Goal: Task Accomplishment & Management: Manage account settings

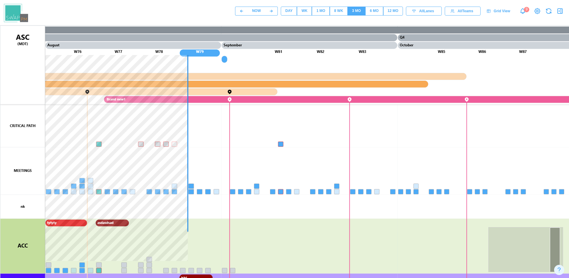
click at [335, 10] on div "8 WK" at bounding box center [338, 11] width 9 height 6
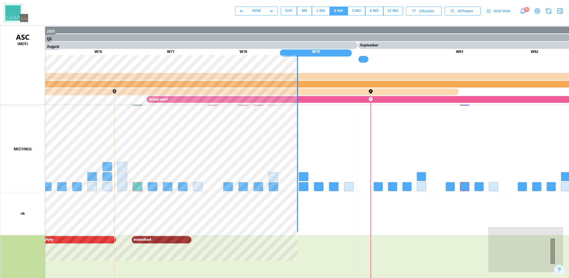
drag, startPoint x: 343, startPoint y: 236, endPoint x: 339, endPoint y: 140, distance: 96.2
click at [339, 140] on canvas at bounding box center [286, 175] width 573 height 298
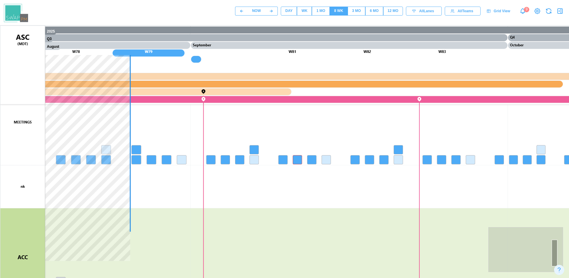
drag, startPoint x: 152, startPoint y: 197, endPoint x: 147, endPoint y: 198, distance: 4.8
click at [147, 198] on canvas at bounding box center [286, 175] width 573 height 298
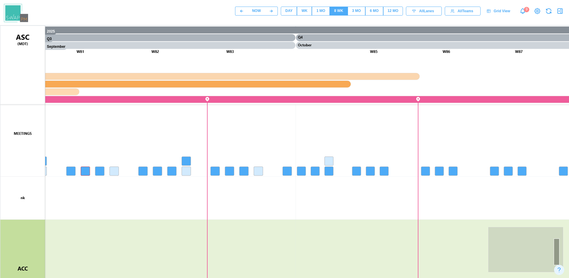
drag, startPoint x: 404, startPoint y: 190, endPoint x: 190, endPoint y: 202, distance: 213.7
click at [190, 202] on canvas at bounding box center [286, 175] width 573 height 298
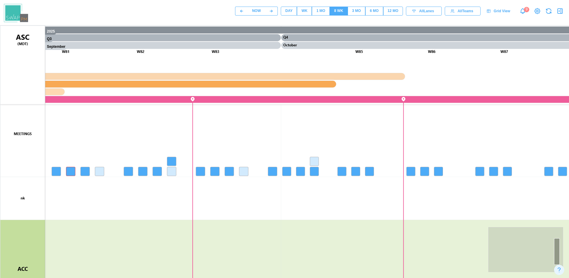
drag, startPoint x: 306, startPoint y: 202, endPoint x: 290, endPoint y: 202, distance: 16.4
click at [290, 202] on canvas at bounding box center [286, 175] width 573 height 298
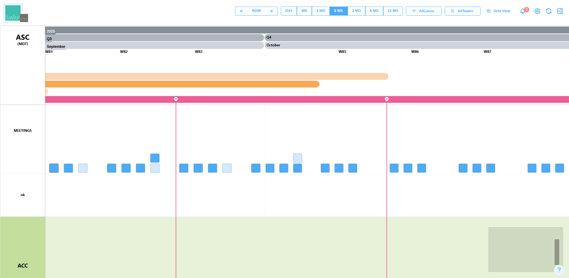
drag, startPoint x: 508, startPoint y: 201, endPoint x: 403, endPoint y: 210, distance: 105.5
click at [488, 199] on canvas at bounding box center [286, 175] width 573 height 298
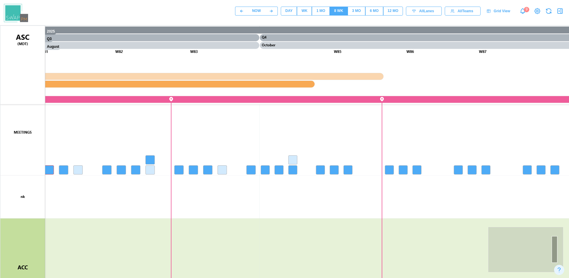
drag, startPoint x: 237, startPoint y: 187, endPoint x: 284, endPoint y: 233, distance: 65.6
click at [568, 207] on html "NOW DAY WK 1 MO 8 WK 3 MO 6 MO 12 MO All Lanes All Teams Grid View 9 2025 Q3 Au…" at bounding box center [284, 162] width 569 height 324
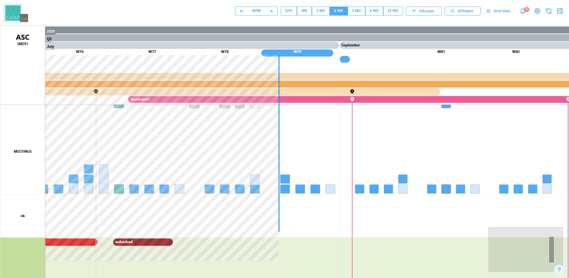
drag, startPoint x: 239, startPoint y: 231, endPoint x: 490, endPoint y: 223, distance: 250.8
click at [568, 221] on html "NOW DAY WK 1 MO 8 WK 3 MO 6 MO 12 MO All Lanes All Teams Grid View 9 2025 Q3 Ju…" at bounding box center [284, 162] width 569 height 324
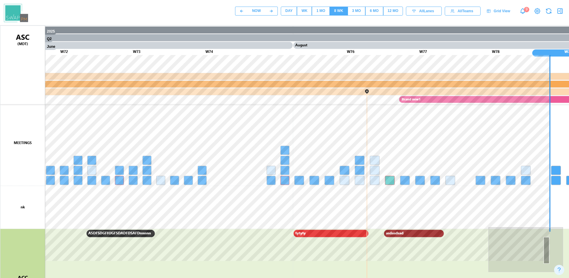
drag, startPoint x: 122, startPoint y: 205, endPoint x: 453, endPoint y: 209, distance: 331.0
click at [453, 209] on canvas at bounding box center [286, 175] width 573 height 298
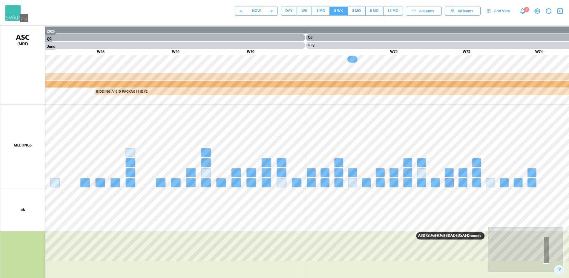
click at [209, 162] on canvas at bounding box center [286, 175] width 573 height 298
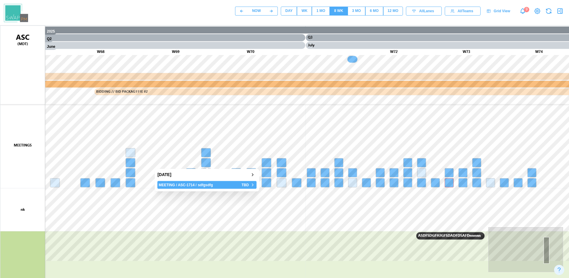
click at [253, 184] on icon "button" at bounding box center [252, 184] width 5 height 7
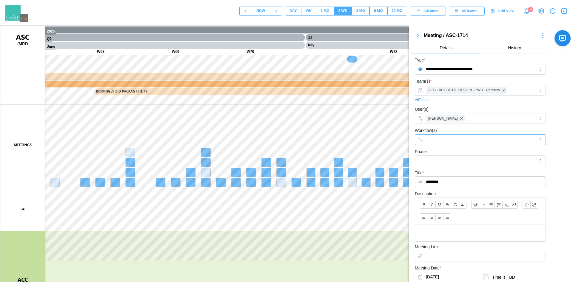
click at [443, 139] on input "Workflow(s)" at bounding box center [475, 139] width 98 height 5
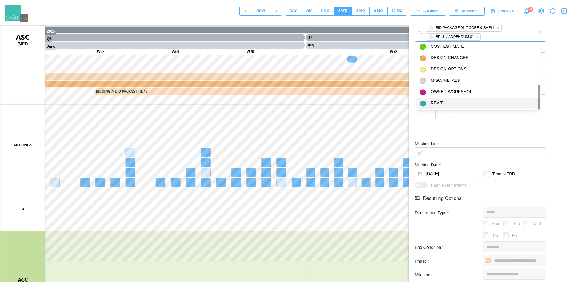
scroll to position [209, 0]
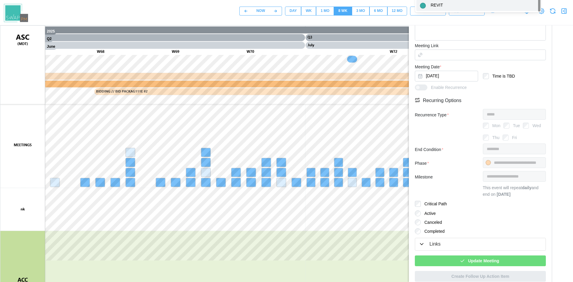
click at [475, 261] on span "Update Meeting" at bounding box center [483, 261] width 31 height 10
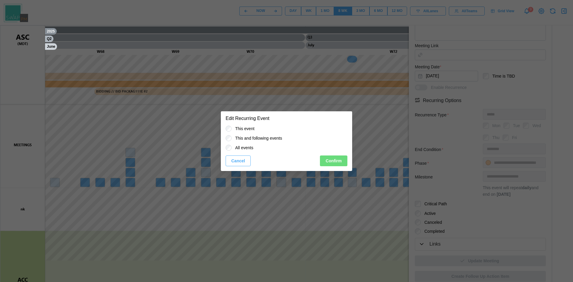
click at [338, 158] on span "Confirm" at bounding box center [334, 161] width 16 height 10
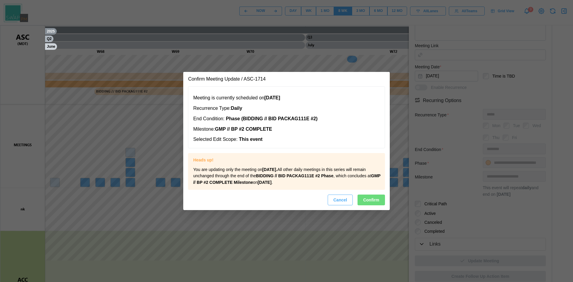
click at [375, 199] on span "Confirm" at bounding box center [371, 200] width 16 height 10
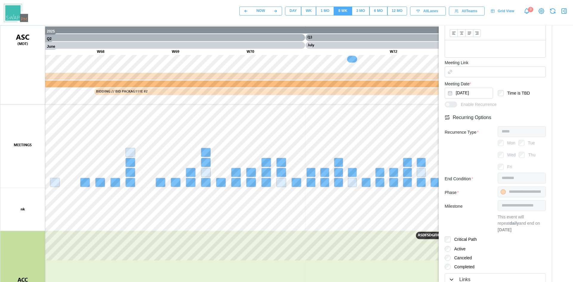
click at [564, 12] on icon "button" at bounding box center [563, 10] width 7 height 7
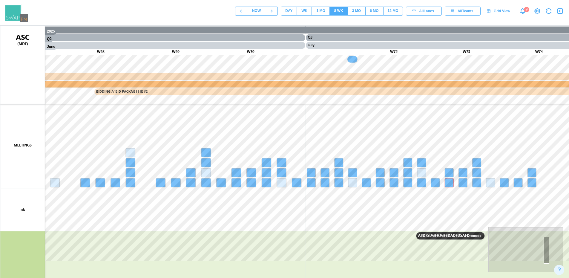
click at [560, 9] on icon "button" at bounding box center [559, 10] width 7 height 7
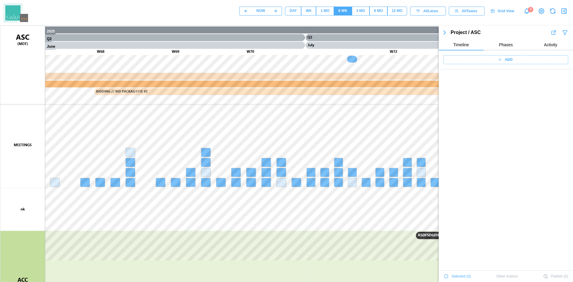
scroll to position [20852, 0]
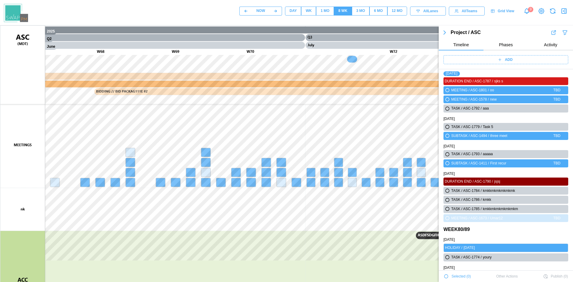
click at [505, 45] on span "Phases" at bounding box center [506, 45] width 14 height 4
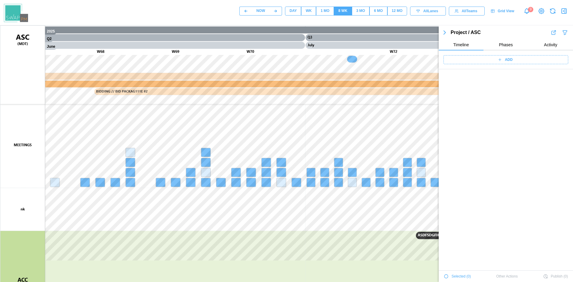
scroll to position [0, 0]
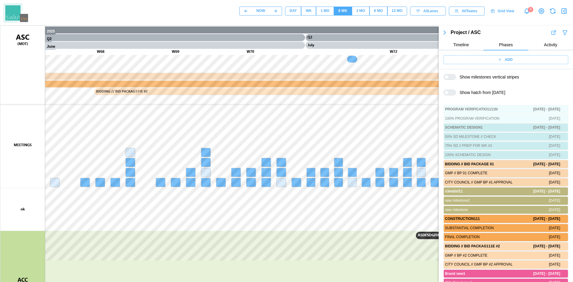
click at [449, 91] on div at bounding box center [452, 92] width 7 height 5
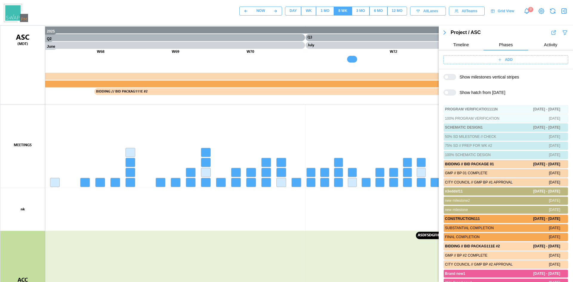
click at [208, 154] on canvas at bounding box center [286, 175] width 573 height 298
click at [252, 174] on icon "button" at bounding box center [252, 174] width 5 height 7
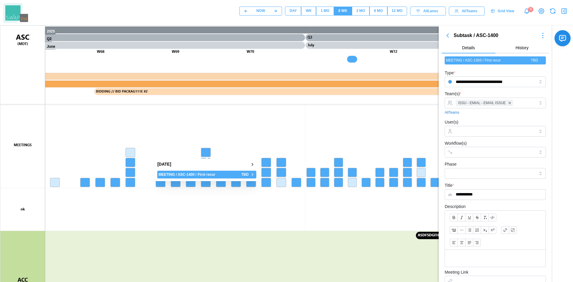
click at [246, 144] on canvas at bounding box center [286, 175] width 573 height 298
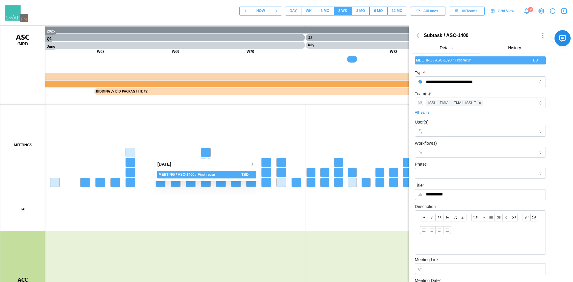
drag, startPoint x: 221, startPoint y: 139, endPoint x: 226, endPoint y: 156, distance: 17.7
click at [223, 131] on canvas at bounding box center [286, 175] width 573 height 298
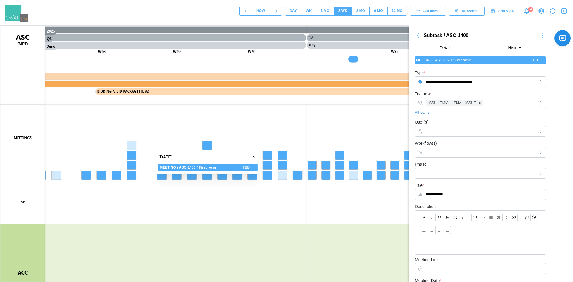
click at [207, 204] on canvas at bounding box center [286, 175] width 573 height 298
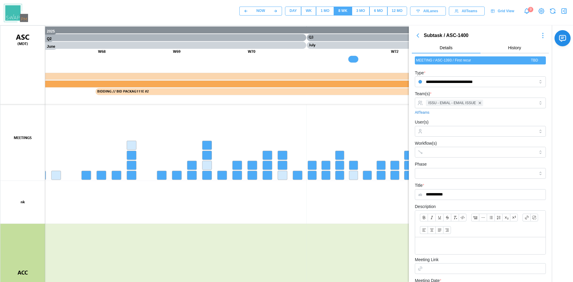
drag, startPoint x: 142, startPoint y: 196, endPoint x: 264, endPoint y: 179, distance: 122.4
click at [139, 194] on canvas at bounding box center [286, 175] width 573 height 298
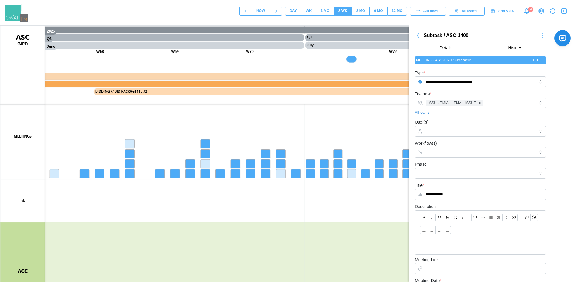
click at [206, 153] on canvas at bounding box center [286, 175] width 573 height 298
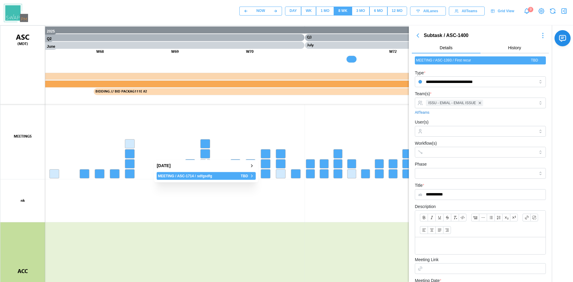
click at [251, 176] on canvas at bounding box center [286, 175] width 573 height 298
click at [204, 143] on canvas at bounding box center [286, 175] width 573 height 298
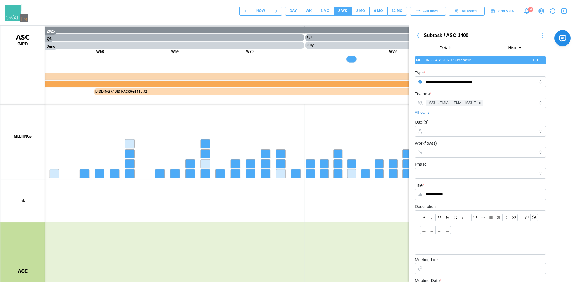
click at [252, 166] on canvas at bounding box center [286, 175] width 573 height 298
click at [459, 154] on input "Workflow(s)" at bounding box center [475, 152] width 98 height 5
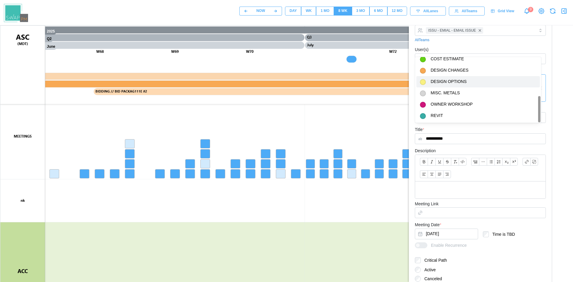
scroll to position [135, 0]
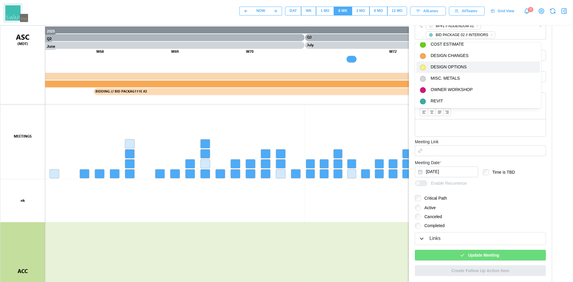
click at [468, 254] on span "Update Meeting" at bounding box center [483, 255] width 31 height 10
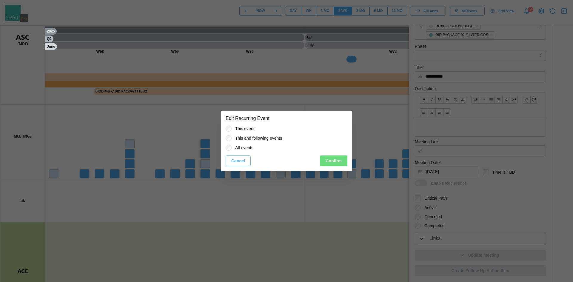
click at [336, 158] on span "Confirm" at bounding box center [334, 161] width 16 height 10
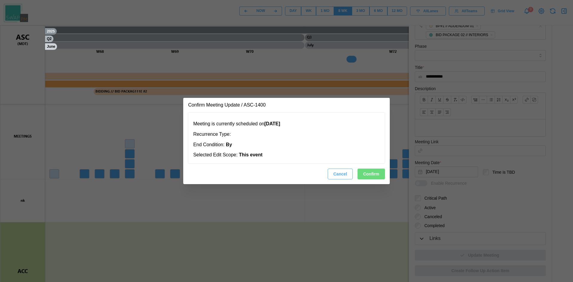
click at [378, 173] on span "Confirm" at bounding box center [371, 174] width 16 height 10
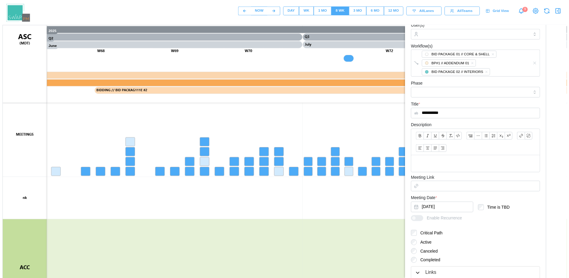
scroll to position [0, 0]
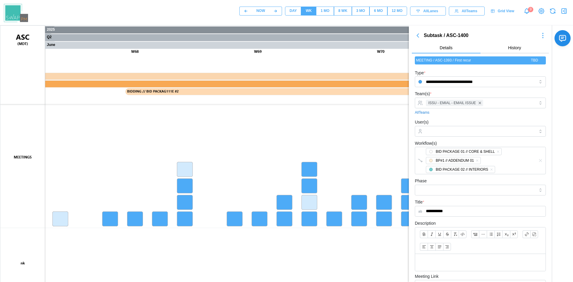
drag, startPoint x: 308, startPoint y: 193, endPoint x: 140, endPoint y: 141, distance: 175.4
click at [140, 141] on canvas at bounding box center [286, 175] width 573 height 298
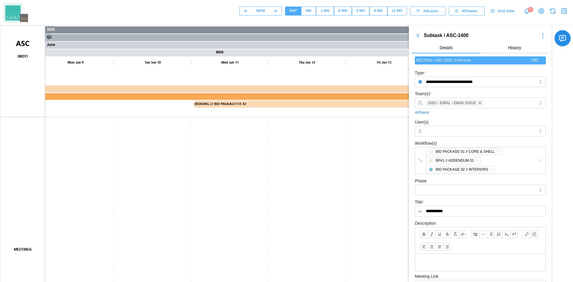
drag, startPoint x: 297, startPoint y: 207, endPoint x: 201, endPoint y: 140, distance: 117.3
click at [201, 140] on canvas at bounding box center [286, 175] width 573 height 298
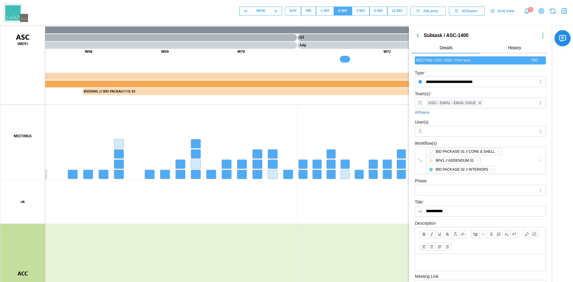
drag, startPoint x: 252, startPoint y: 154, endPoint x: 265, endPoint y: 225, distance: 71.6
click at [265, 225] on canvas at bounding box center [286, 175] width 573 height 298
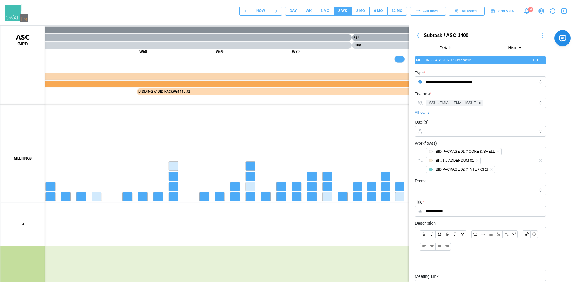
drag, startPoint x: 213, startPoint y: 140, endPoint x: 269, endPoint y: 165, distance: 61.8
click at [269, 165] on canvas at bounding box center [286, 175] width 573 height 298
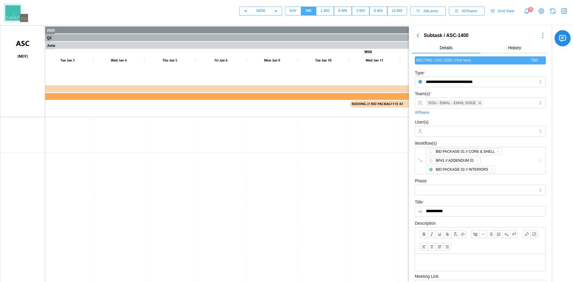
drag, startPoint x: 302, startPoint y: 191, endPoint x: 168, endPoint y: 144, distance: 142.3
click at [168, 144] on canvas at bounding box center [286, 175] width 573 height 298
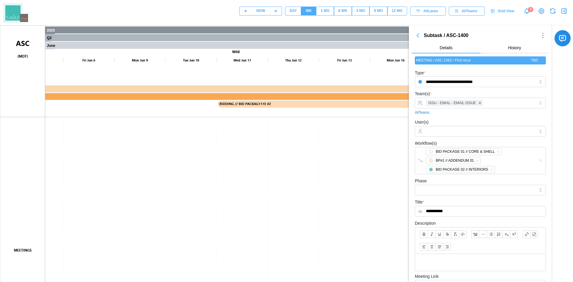
drag, startPoint x: 251, startPoint y: 184, endPoint x: 217, endPoint y: 172, distance: 36.7
click at [190, 135] on canvas at bounding box center [286, 175] width 573 height 298
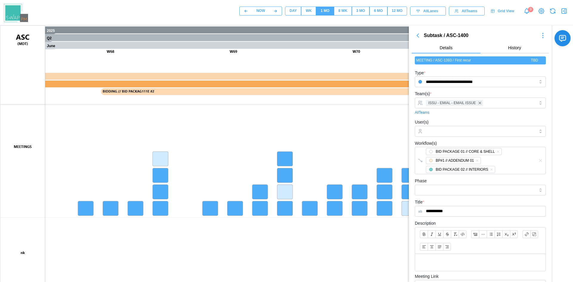
drag, startPoint x: 318, startPoint y: 176, endPoint x: 302, endPoint y: 98, distance: 80.3
click at [265, 163] on canvas at bounding box center [286, 175] width 573 height 298
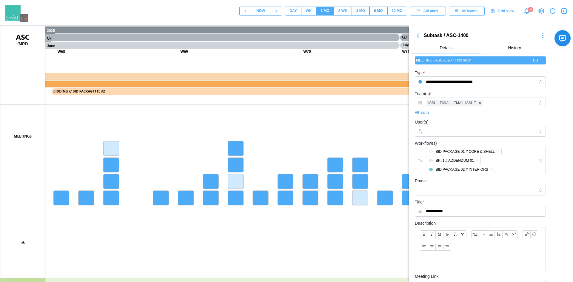
drag, startPoint x: 564, startPoint y: 12, endPoint x: 532, endPoint y: 20, distance: 32.4
click at [564, 11] on icon "button" at bounding box center [563, 10] width 7 height 7
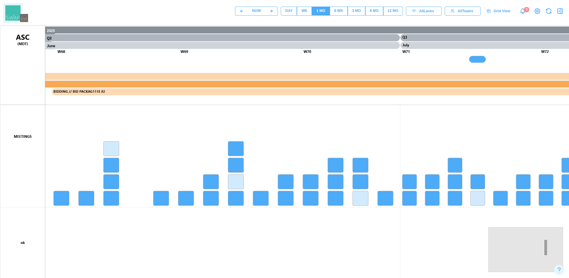
click at [304, 10] on div "WK" at bounding box center [304, 11] width 6 height 6
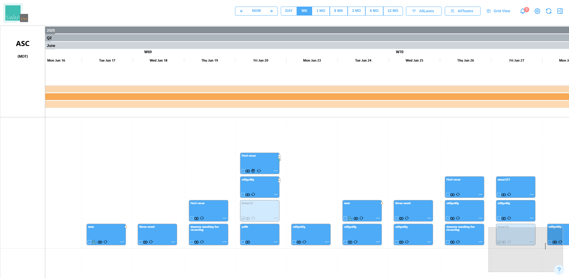
drag, startPoint x: 296, startPoint y: 207, endPoint x: 181, endPoint y: 175, distance: 119.6
click at [181, 175] on canvas at bounding box center [286, 175] width 573 height 298
click at [255, 45] on canvas at bounding box center [286, 175] width 573 height 298
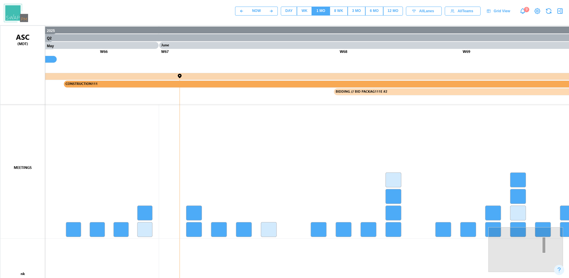
drag, startPoint x: 213, startPoint y: 194, endPoint x: 327, endPoint y: 175, distance: 116.0
click at [327, 175] on canvas at bounding box center [286, 175] width 573 height 298
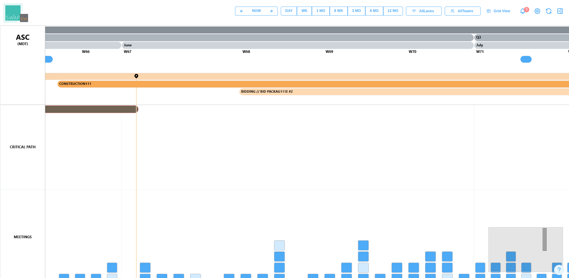
click at [279, 133] on canvas at bounding box center [286, 175] width 573 height 298
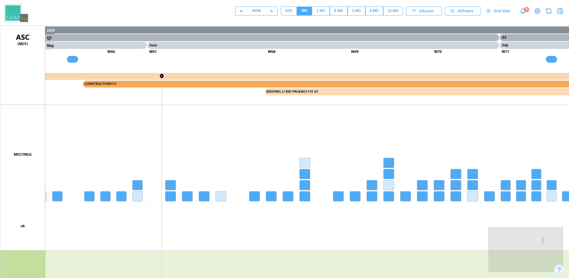
drag, startPoint x: 286, startPoint y: 188, endPoint x: 293, endPoint y: 148, distance: 40.5
click at [293, 148] on canvas at bounding box center [286, 175] width 573 height 298
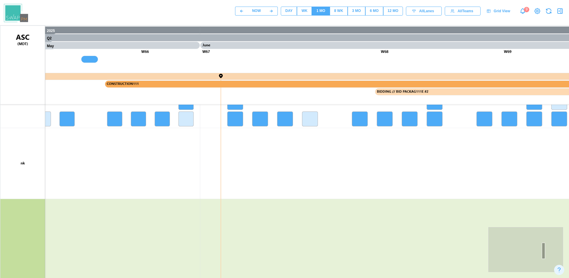
drag, startPoint x: 295, startPoint y: 170, endPoint x: 350, endPoint y: 219, distance: 73.3
click at [346, 217] on canvas at bounding box center [286, 175] width 573 height 298
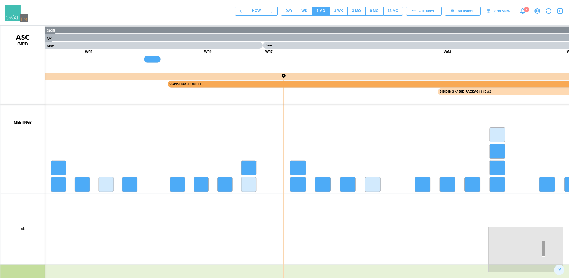
click at [339, 12] on div "8 WK" at bounding box center [338, 11] width 9 height 6
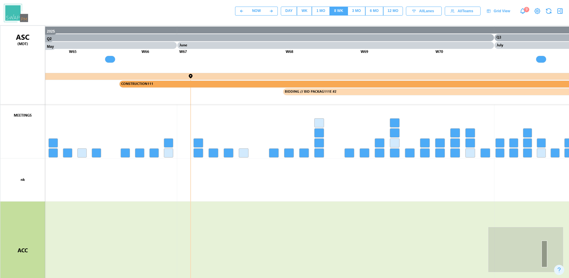
click at [321, 12] on div "1 MO" at bounding box center [320, 11] width 9 height 6
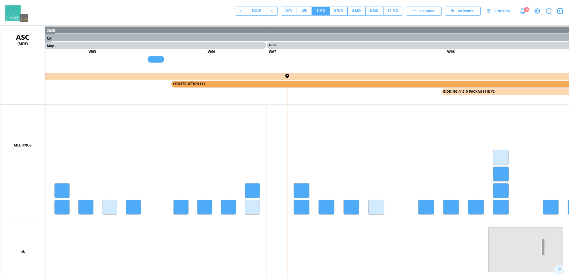
drag, startPoint x: 427, startPoint y: 144, endPoint x: 430, endPoint y: 168, distance: 23.7
click at [430, 168] on canvas at bounding box center [286, 175] width 573 height 298
click at [341, 8] on span "8 WK" at bounding box center [338, 11] width 9 height 8
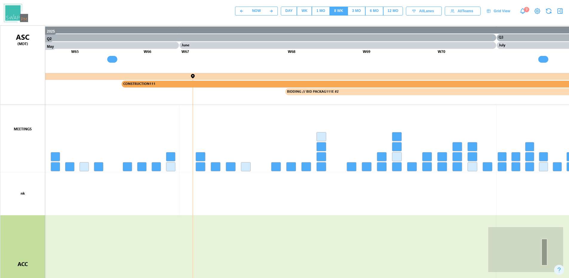
click at [319, 9] on div "1 MO" at bounding box center [320, 11] width 9 height 6
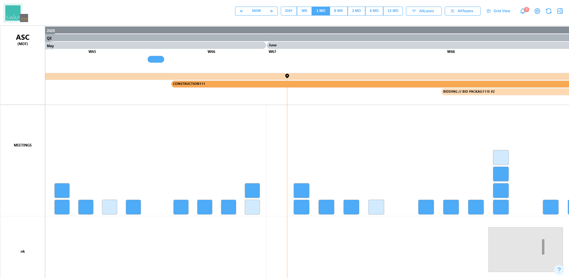
click at [340, 8] on div "8 WK" at bounding box center [338, 11] width 9 height 6
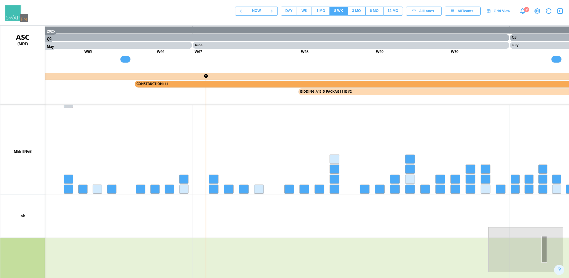
drag, startPoint x: 290, startPoint y: 150, endPoint x: 305, endPoint y: 171, distance: 25.2
click at [305, 171] on canvas at bounding box center [286, 175] width 573 height 298
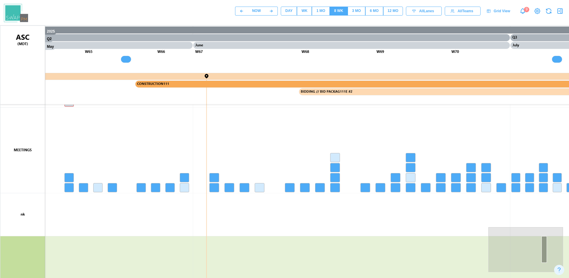
click at [284, 129] on canvas at bounding box center [286, 175] width 573 height 298
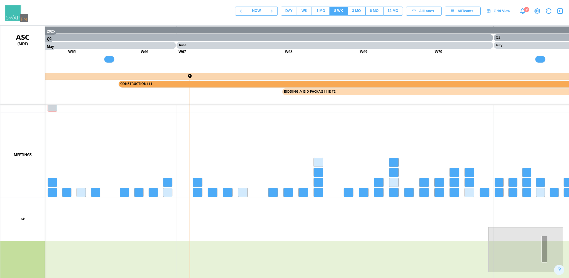
drag, startPoint x: 361, startPoint y: 142, endPoint x: 343, endPoint y: 144, distance: 17.7
click at [343, 144] on canvas at bounding box center [286, 175] width 573 height 298
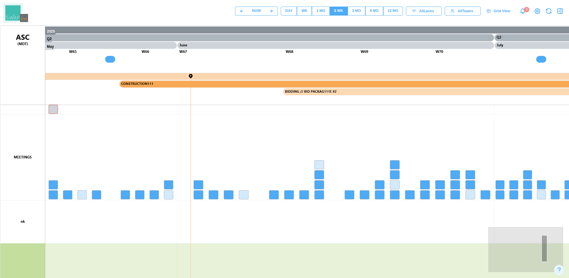
drag, startPoint x: 462, startPoint y: 219, endPoint x: 463, endPoint y: 222, distance: 3.2
click at [463, 222] on canvas at bounding box center [286, 175] width 573 height 298
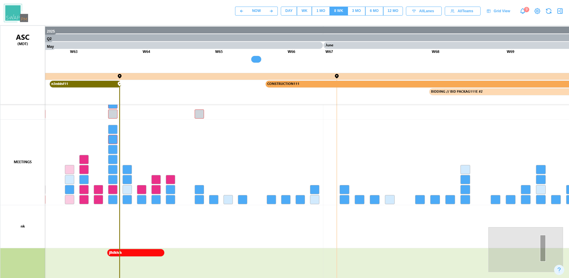
drag, startPoint x: 263, startPoint y: 148, endPoint x: 411, endPoint y: 152, distance: 147.8
click at [411, 152] on canvas at bounding box center [286, 175] width 573 height 298
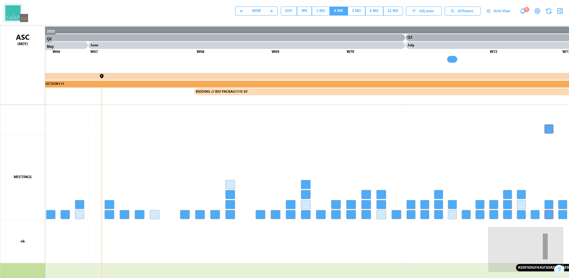
drag, startPoint x: 378, startPoint y: 145, endPoint x: 239, endPoint y: 175, distance: 142.6
click at [141, 159] on canvas at bounding box center [286, 175] width 573 height 298
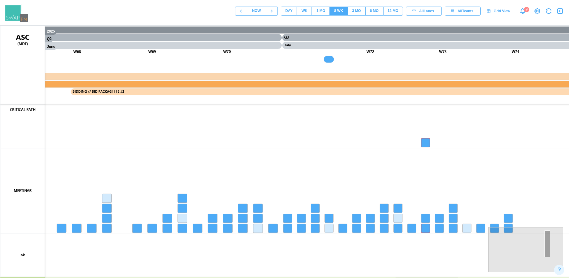
drag, startPoint x: 399, startPoint y: 155, endPoint x: 262, endPoint y: 173, distance: 138.8
click at [262, 173] on canvas at bounding box center [286, 175] width 573 height 298
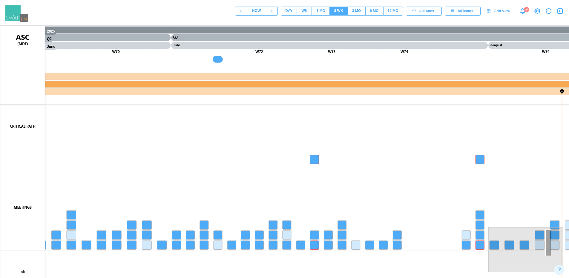
drag, startPoint x: 469, startPoint y: 145, endPoint x: 388, endPoint y: 156, distance: 82.2
click at [388, 156] on canvas at bounding box center [286, 175] width 573 height 298
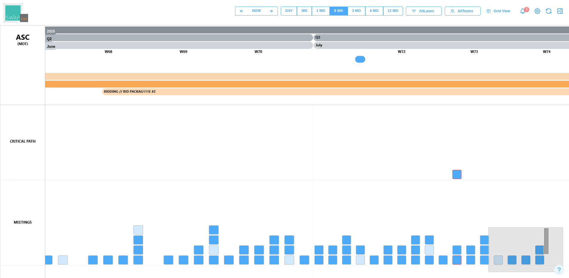
drag, startPoint x: 354, startPoint y: 201, endPoint x: 438, endPoint y: 201, distance: 83.9
click at [438, 201] on canvas at bounding box center [286, 175] width 573 height 298
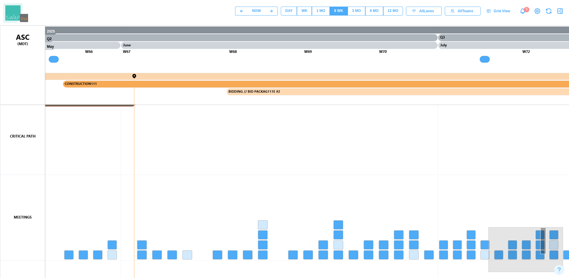
drag, startPoint x: 259, startPoint y: 135, endPoint x: 549, endPoint y: 136, distance: 290.4
click at [549, 136] on canvas at bounding box center [286, 175] width 573 height 298
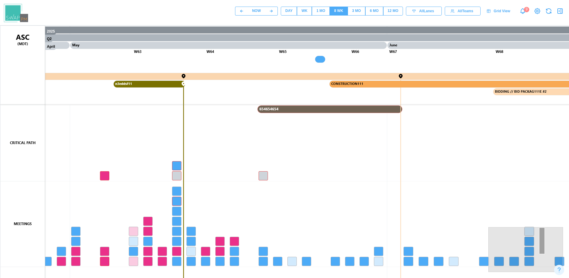
drag, startPoint x: 205, startPoint y: 148, endPoint x: 314, endPoint y: 163, distance: 110.6
click at [314, 163] on canvas at bounding box center [286, 175] width 573 height 298
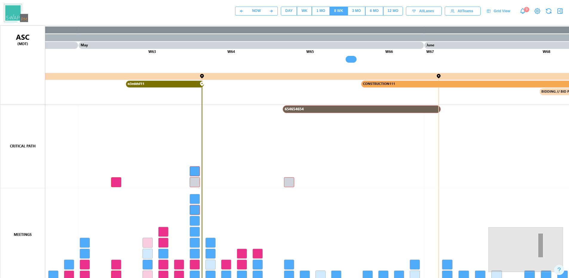
drag, startPoint x: 309, startPoint y: 145, endPoint x: 389, endPoint y: 162, distance: 81.7
click at [389, 162] on canvas at bounding box center [286, 175] width 573 height 298
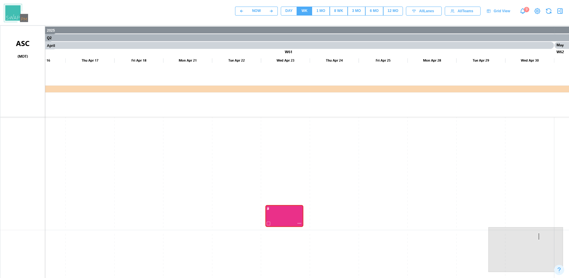
drag, startPoint x: 360, startPoint y: 226, endPoint x: 350, endPoint y: 167, distance: 59.7
click at [350, 167] on canvas at bounding box center [286, 175] width 573 height 298
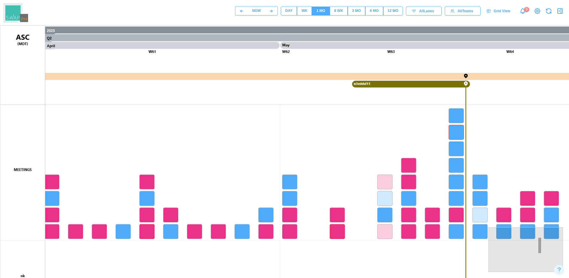
drag, startPoint x: 334, startPoint y: 201, endPoint x: 324, endPoint y: 162, distance: 39.6
click at [324, 162] on canvas at bounding box center [286, 175] width 573 height 298
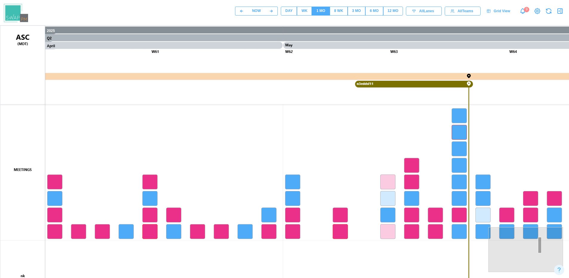
drag, startPoint x: 213, startPoint y: 127, endPoint x: 215, endPoint y: 131, distance: 4.1
click at [215, 131] on canvas at bounding box center [286, 175] width 573 height 298
drag, startPoint x: 218, startPoint y: 7, endPoint x: 223, endPoint y: 46, distance: 38.5
click at [218, 7] on div "NOW DAY WK 1 MO 8 WK 3 MO 6 MO 12 MO All Lanes All Teams Grid View 9" at bounding box center [284, 11] width 569 height 22
click at [340, 8] on div "8 WK" at bounding box center [338, 11] width 9 height 6
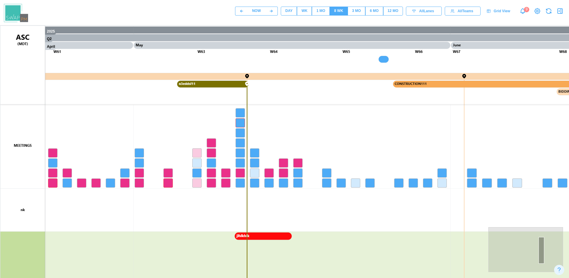
drag, startPoint x: 286, startPoint y: 67, endPoint x: 229, endPoint y: 69, distance: 56.7
click at [229, 69] on canvas at bounding box center [286, 175] width 573 height 298
